Goal: Information Seeking & Learning: Learn about a topic

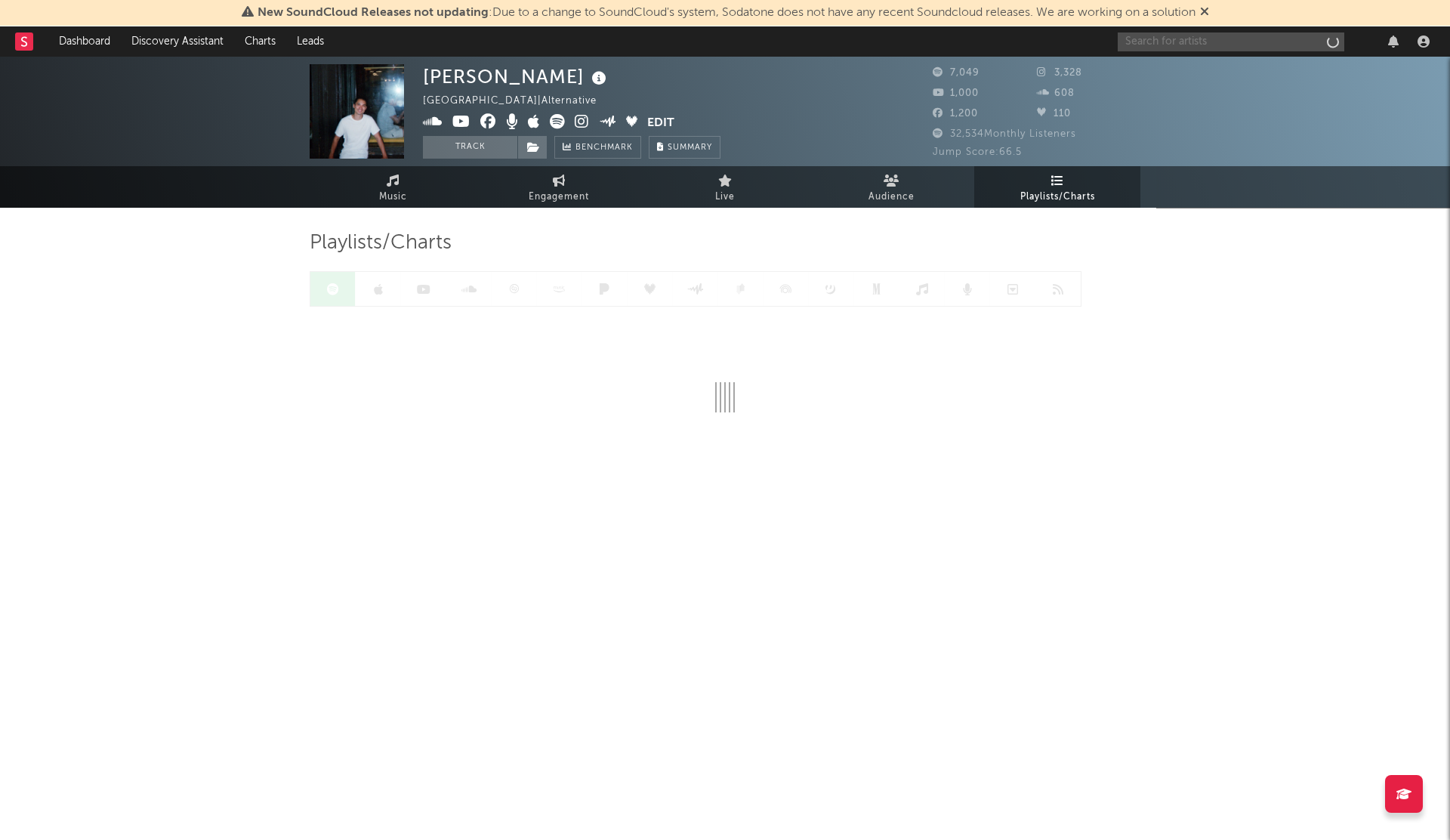
click at [1142, 40] on input "text" at bounding box center [1231, 41] width 227 height 18
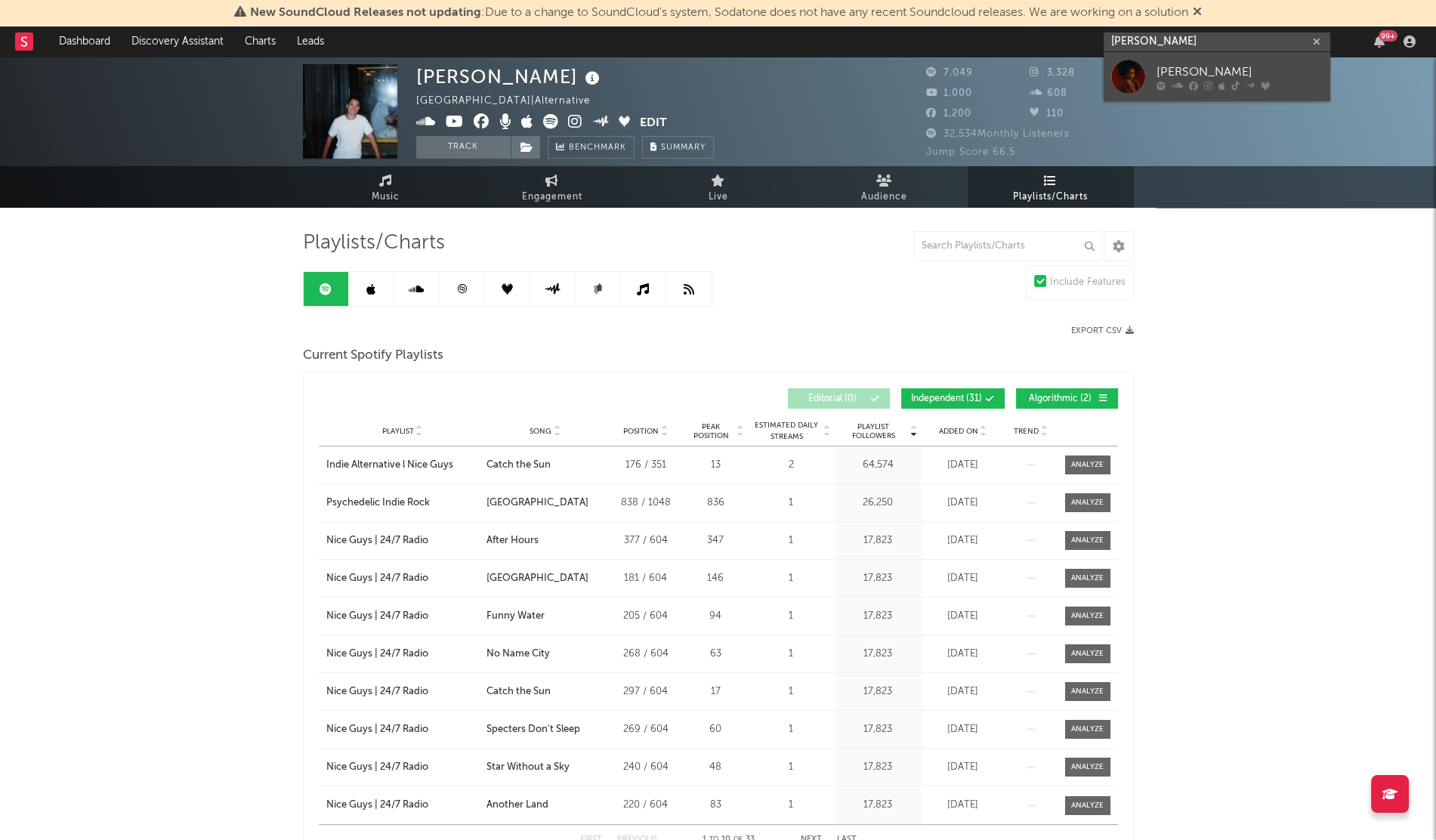
type input "[PERSON_NAME]"
click at [1131, 80] on div at bounding box center [1128, 76] width 34 height 34
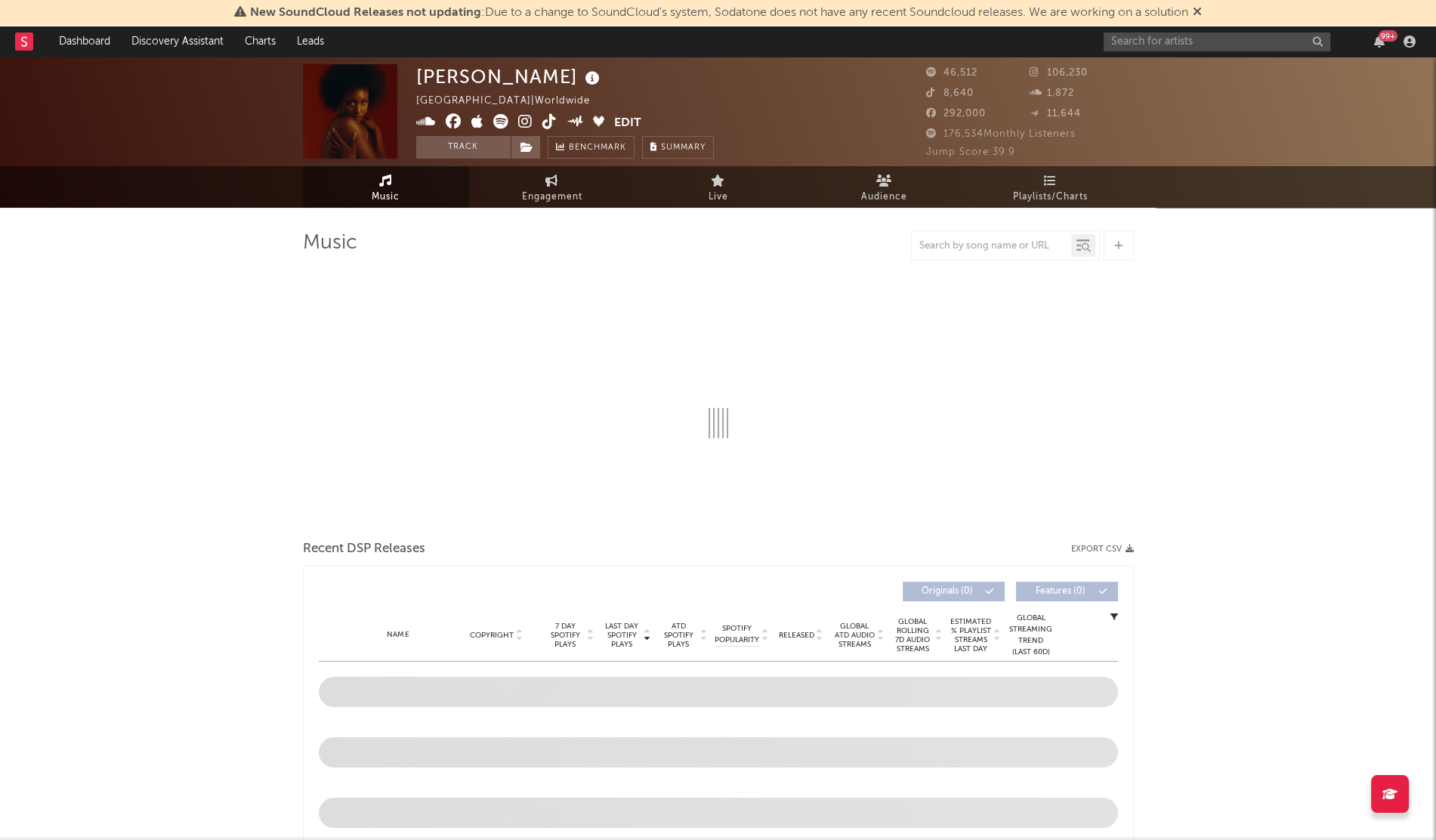
select select "6m"
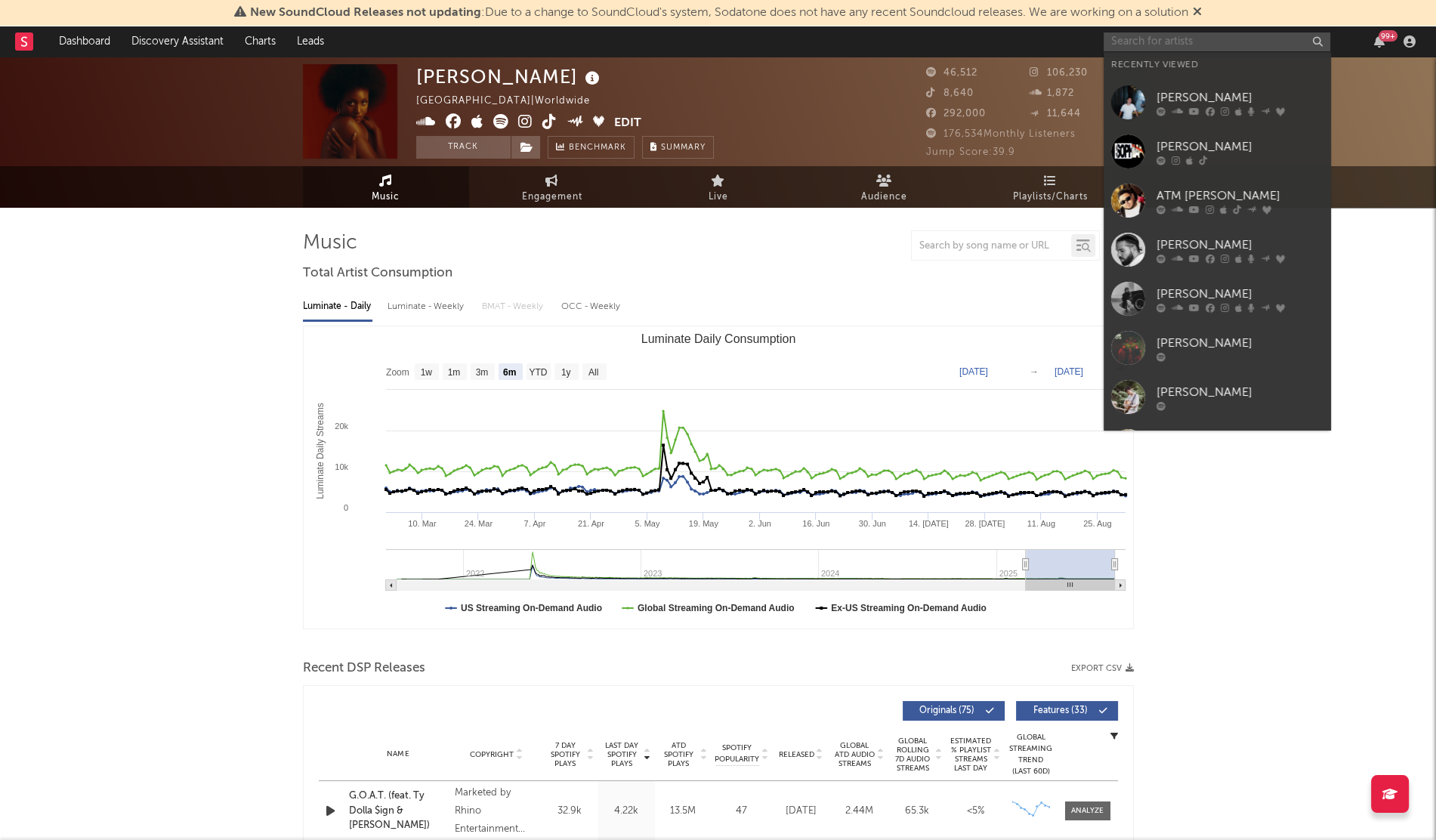
click at [1171, 46] on input "text" at bounding box center [1217, 41] width 227 height 18
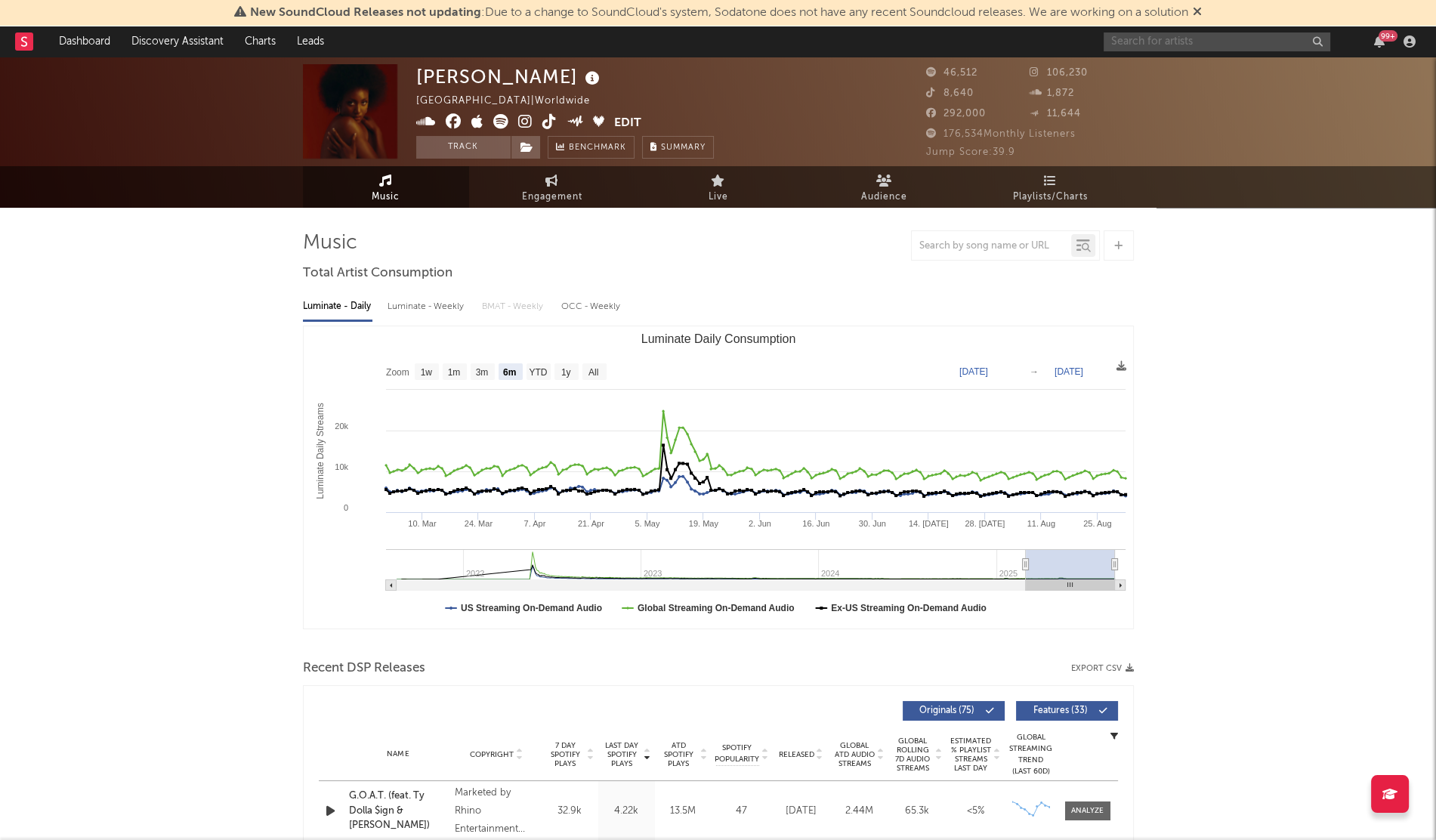
paste input "9000 Rondae"
type input "9000 Rondae"
click at [1221, 65] on div "9000 Rondae" at bounding box center [1239, 71] width 166 height 18
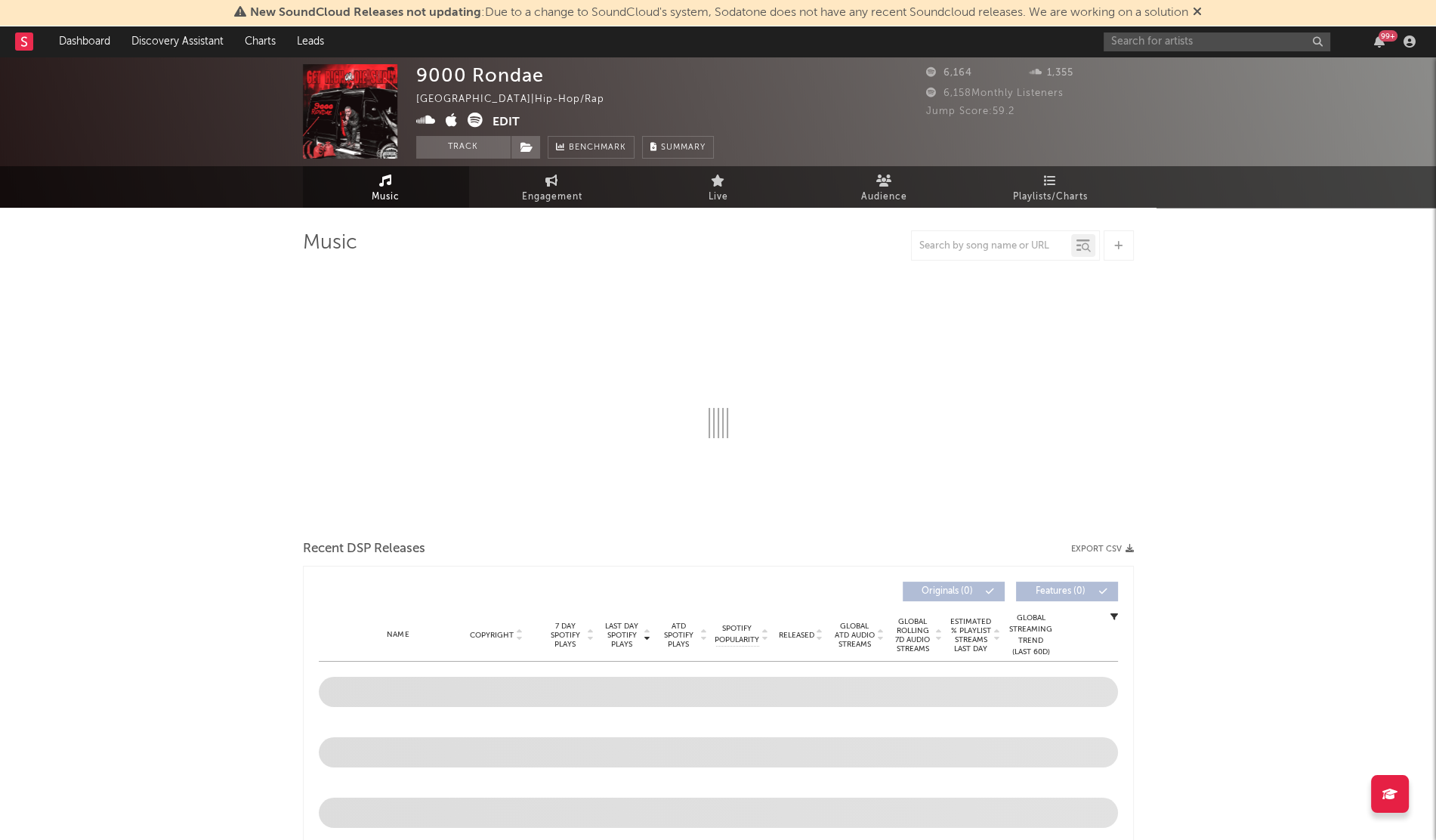
select select "6m"
